Goal: Task Accomplishment & Management: Manage account settings

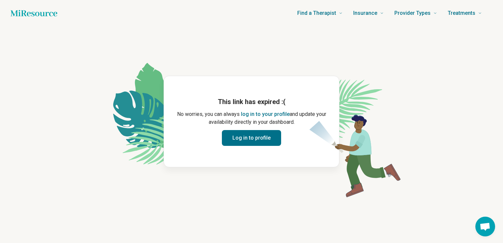
click at [259, 114] on button "log in to your profile" at bounding box center [265, 114] width 49 height 8
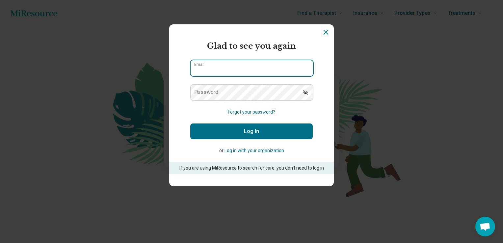
click at [239, 69] on input "Email" at bounding box center [252, 68] width 123 height 16
click at [173, 113] on section "Miresource logo Glad to see you again Email Password Forgot your password? Log …" at bounding box center [251, 105] width 165 height 162
click at [324, 33] on icon "Dismiss" at bounding box center [326, 32] width 8 height 8
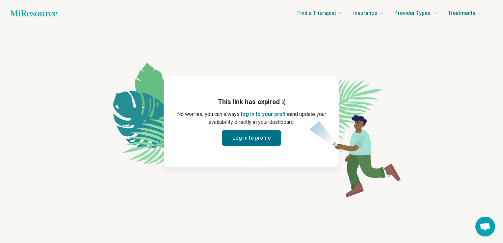
click at [28, 16] on icon "Home page" at bounding box center [34, 13] width 47 height 13
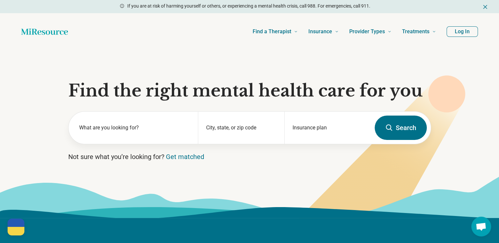
click at [462, 28] on button "Log In" at bounding box center [461, 31] width 31 height 11
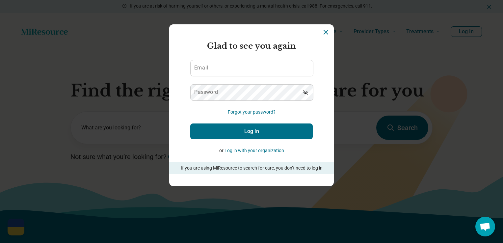
click at [233, 151] on button "Log in with your organization" at bounding box center [255, 150] width 60 height 7
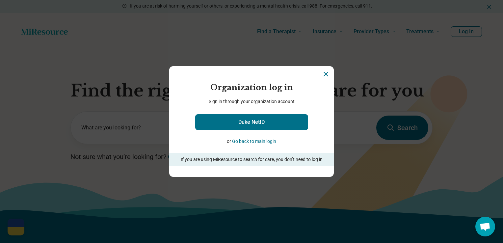
click at [235, 143] on button "Go back to main login" at bounding box center [254, 141] width 44 height 7
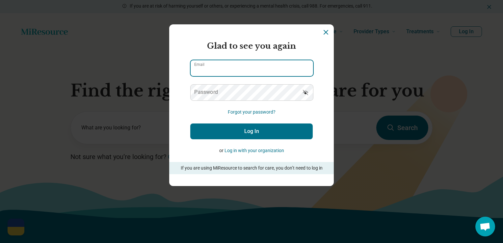
click at [262, 74] on input "Email" at bounding box center [252, 68] width 123 height 16
type input "**********"
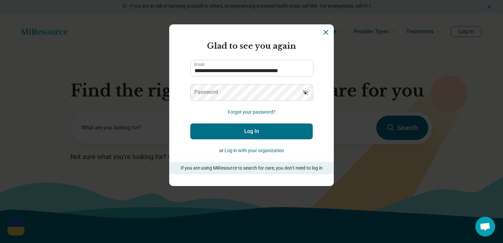
click at [303, 94] on icon "Show password" at bounding box center [305, 92] width 5 height 5
click at [325, 34] on icon "Dismiss" at bounding box center [326, 32] width 8 height 8
